Goal: Contribute content: Contribute content

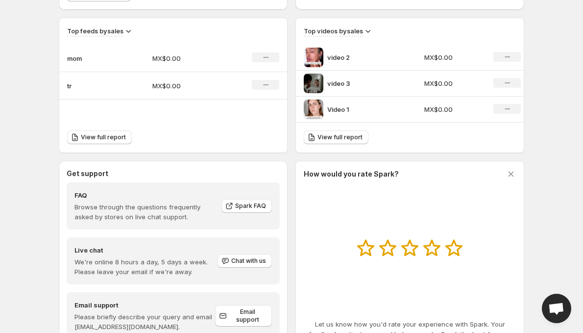
scroll to position [365, 0]
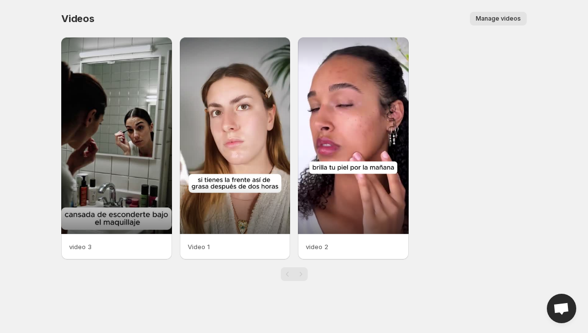
click at [486, 18] on span "Manage videos" at bounding box center [498, 19] width 45 height 8
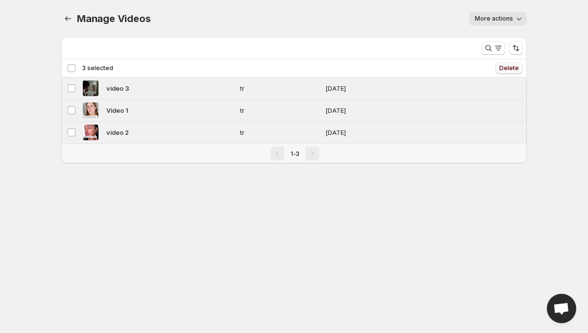
click at [515, 70] on span "Delete" at bounding box center [509, 68] width 20 height 8
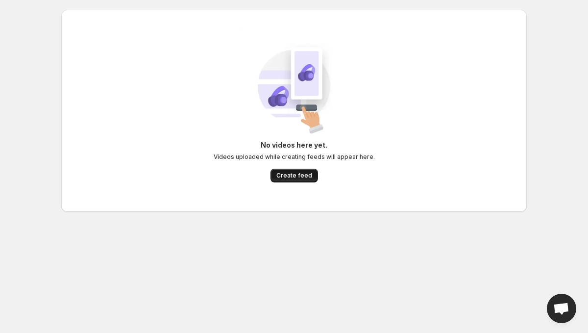
click at [285, 170] on button "Create feed" at bounding box center [294, 175] width 48 height 14
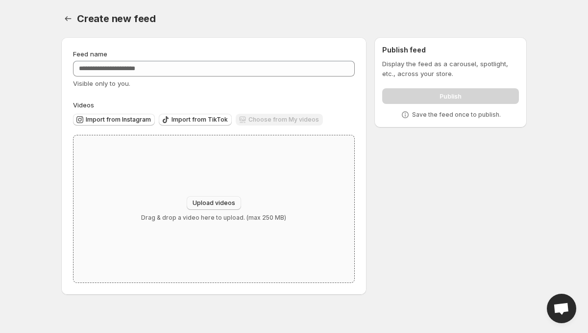
click at [221, 200] on span "Upload videos" at bounding box center [213, 203] width 43 height 8
type input "**********"
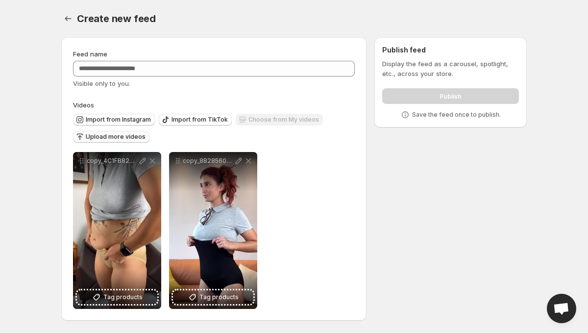
click at [124, 139] on span "Upload more videos" at bounding box center [116, 137] width 60 height 8
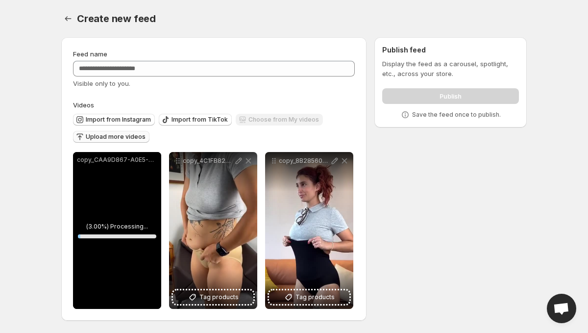
click at [112, 136] on span "Upload more videos" at bounding box center [116, 137] width 60 height 8
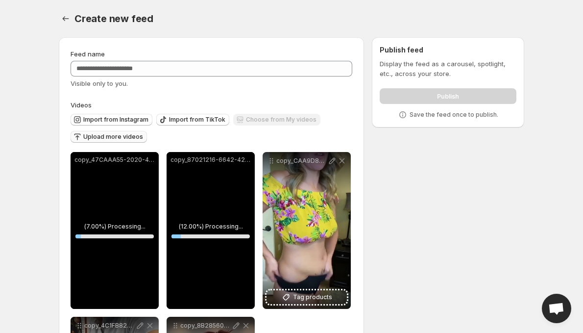
click at [111, 137] on span "Upload more videos" at bounding box center [113, 137] width 60 height 8
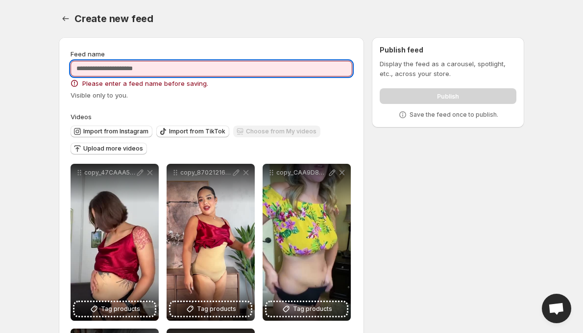
click at [171, 71] on input "Feed name" at bounding box center [212, 69] width 282 height 16
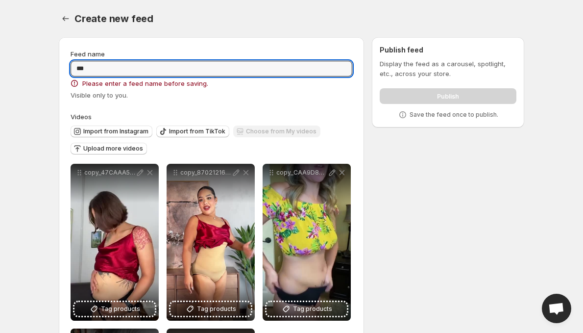
type input "***"
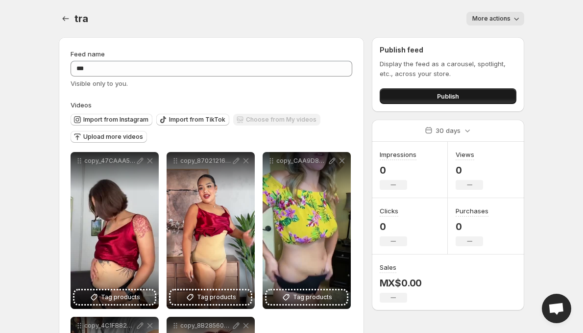
click at [418, 100] on button "Publish" at bounding box center [448, 96] width 137 height 16
click at [67, 18] on icon "Settings" at bounding box center [66, 19] width 10 height 10
